Goal: Task Accomplishment & Management: Manage account settings

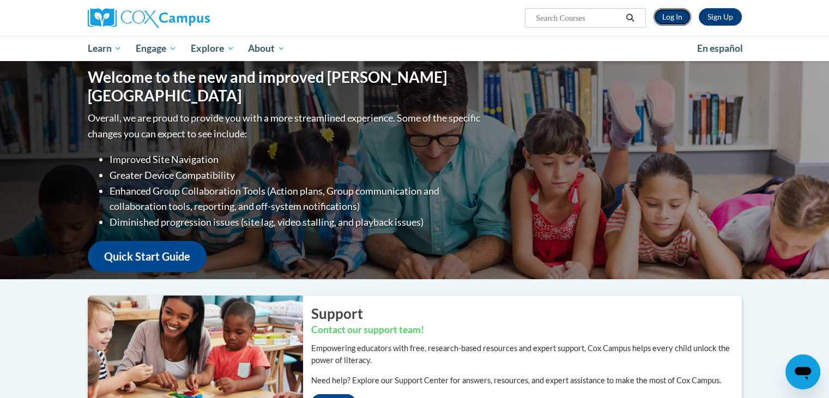
click at [674, 14] on link "Log In" at bounding box center [673, 16] width 38 height 17
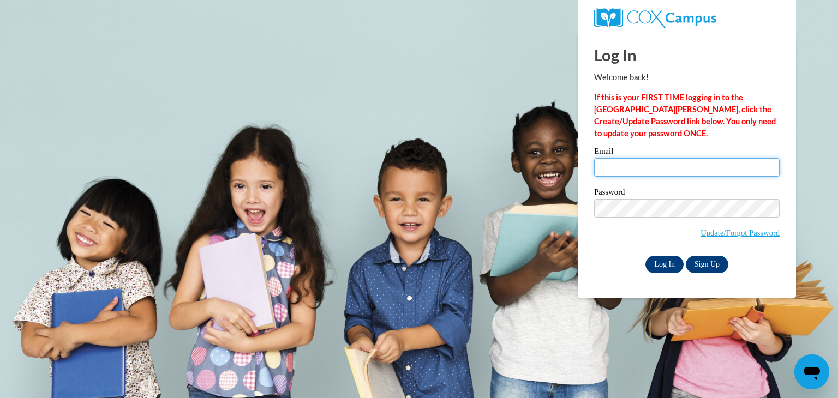
type input "emilyjoh001@gmail.com"
click at [663, 267] on input "Log In" at bounding box center [664, 264] width 38 height 17
